Goal: Complete application form

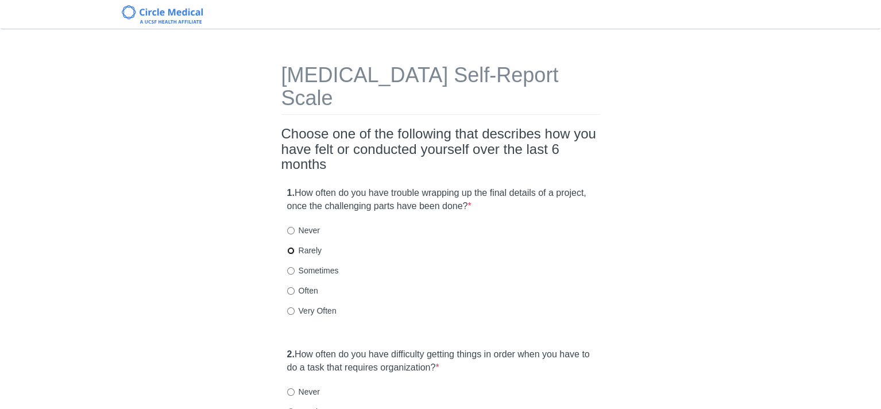
click at [289, 247] on input "Rarely" at bounding box center [290, 250] width 7 height 7
radio input "true"
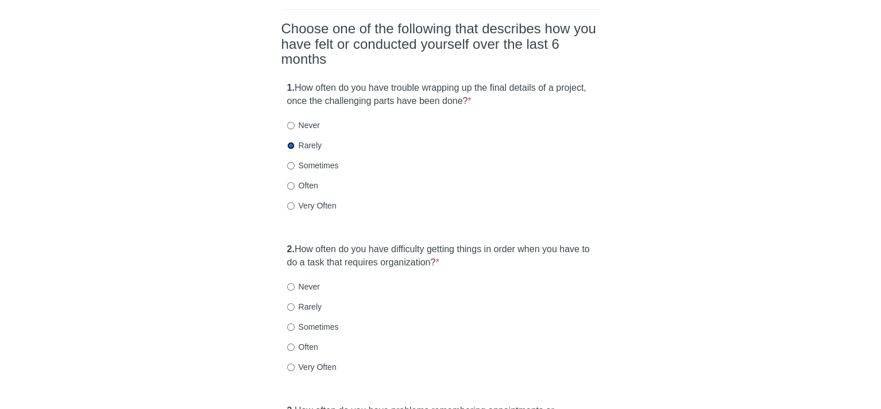
scroll to position [115, 0]
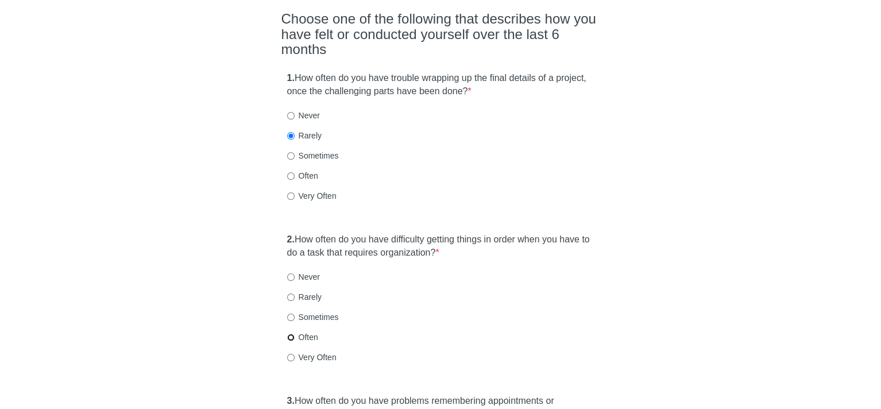
click at [291, 334] on input "Often" at bounding box center [290, 337] width 7 height 7
radio input "true"
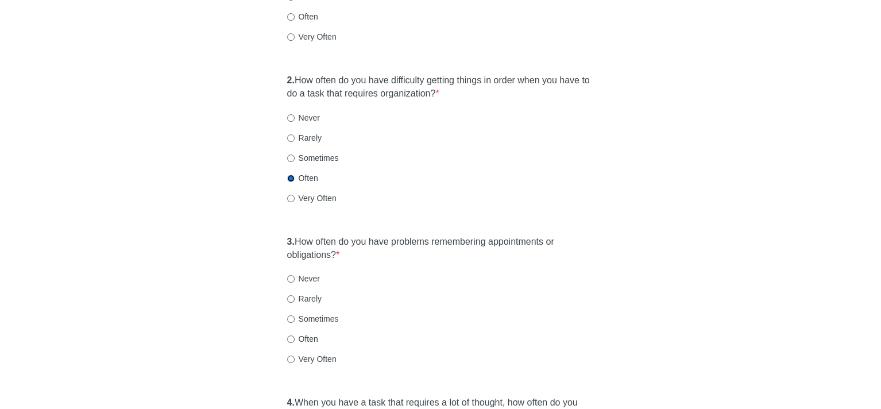
scroll to position [287, 0]
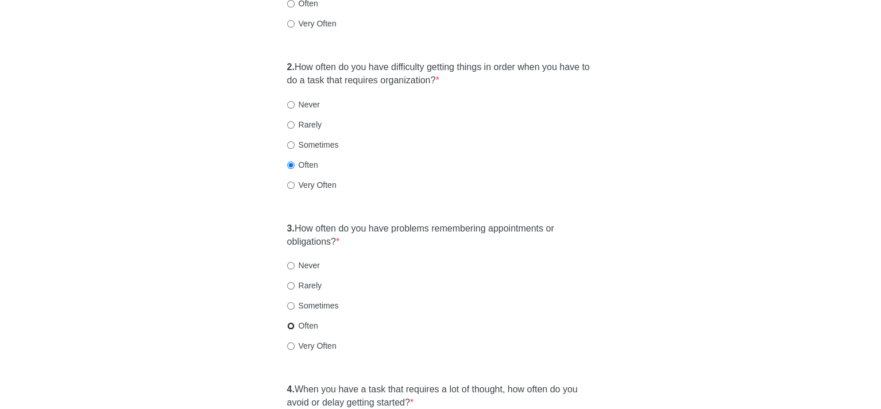
click at [289, 322] on input "Often" at bounding box center [290, 325] width 7 height 7
radio input "true"
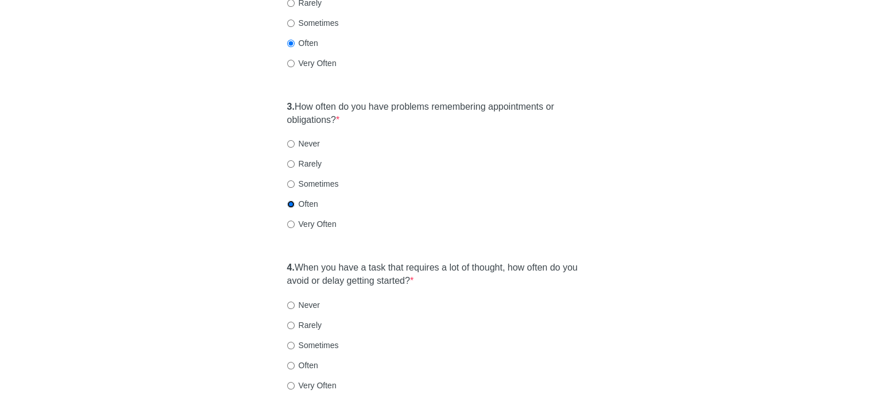
scroll to position [459, 0]
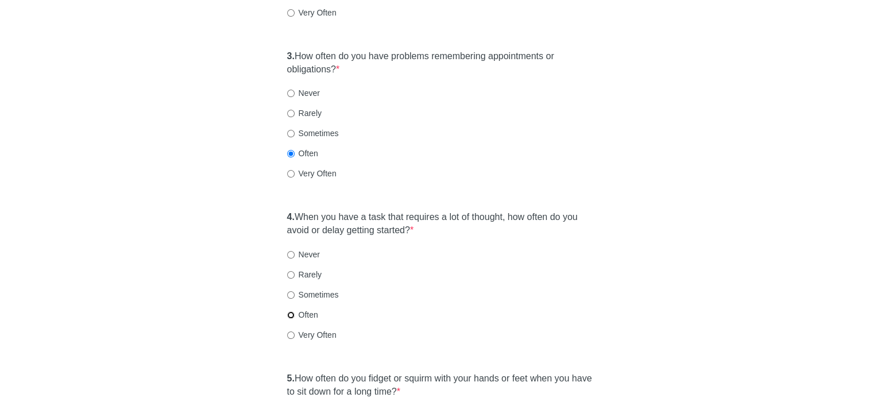
click at [290, 311] on input "Often" at bounding box center [290, 314] width 7 height 7
radio input "true"
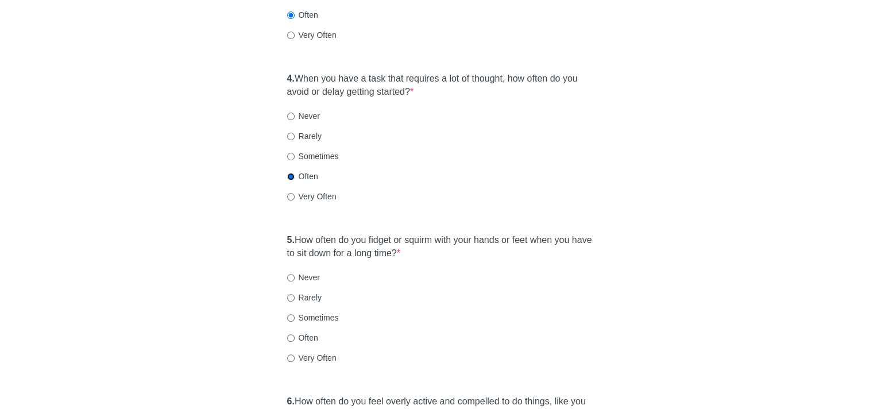
scroll to position [632, 0]
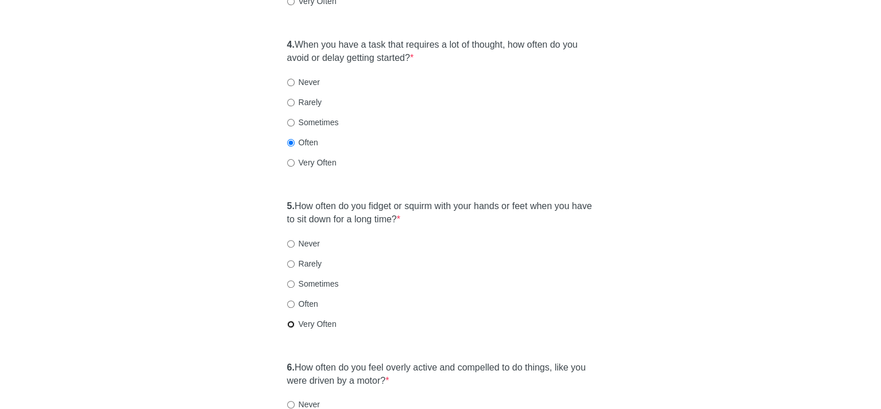
click at [290, 320] on input "Very Often" at bounding box center [290, 323] width 7 height 7
radio input "true"
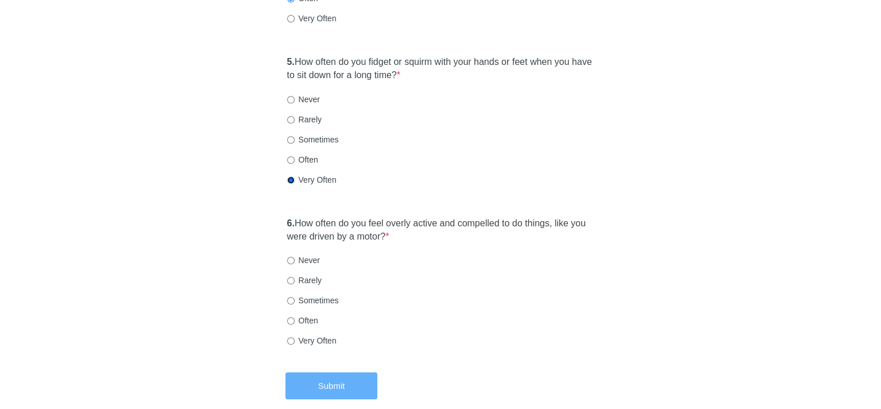
scroll to position [804, 0]
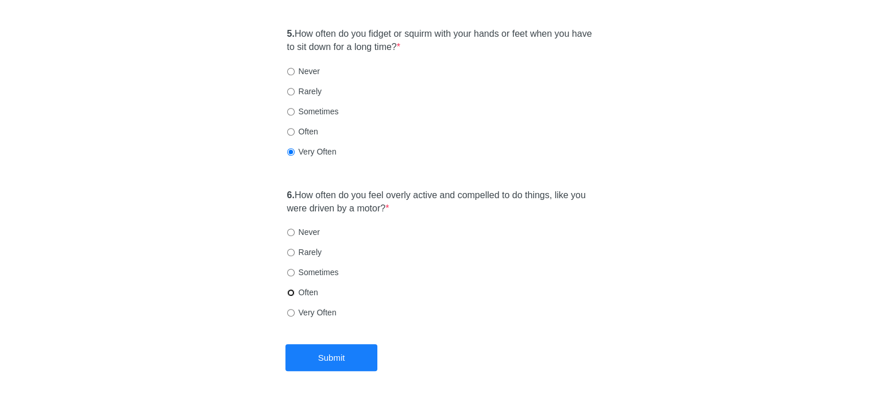
click at [290, 289] on input "Often" at bounding box center [290, 292] width 7 height 7
radio input "true"
click at [339, 344] on button "Submit" at bounding box center [331, 357] width 92 height 27
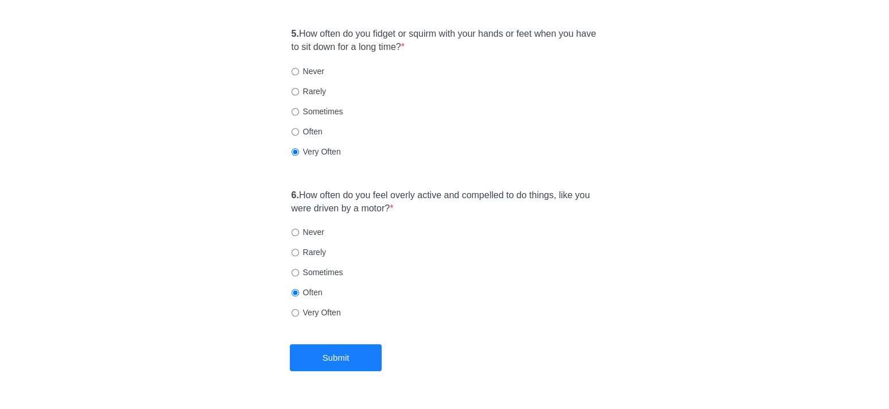
scroll to position [0, 0]
